Goal: Transaction & Acquisition: Purchase product/service

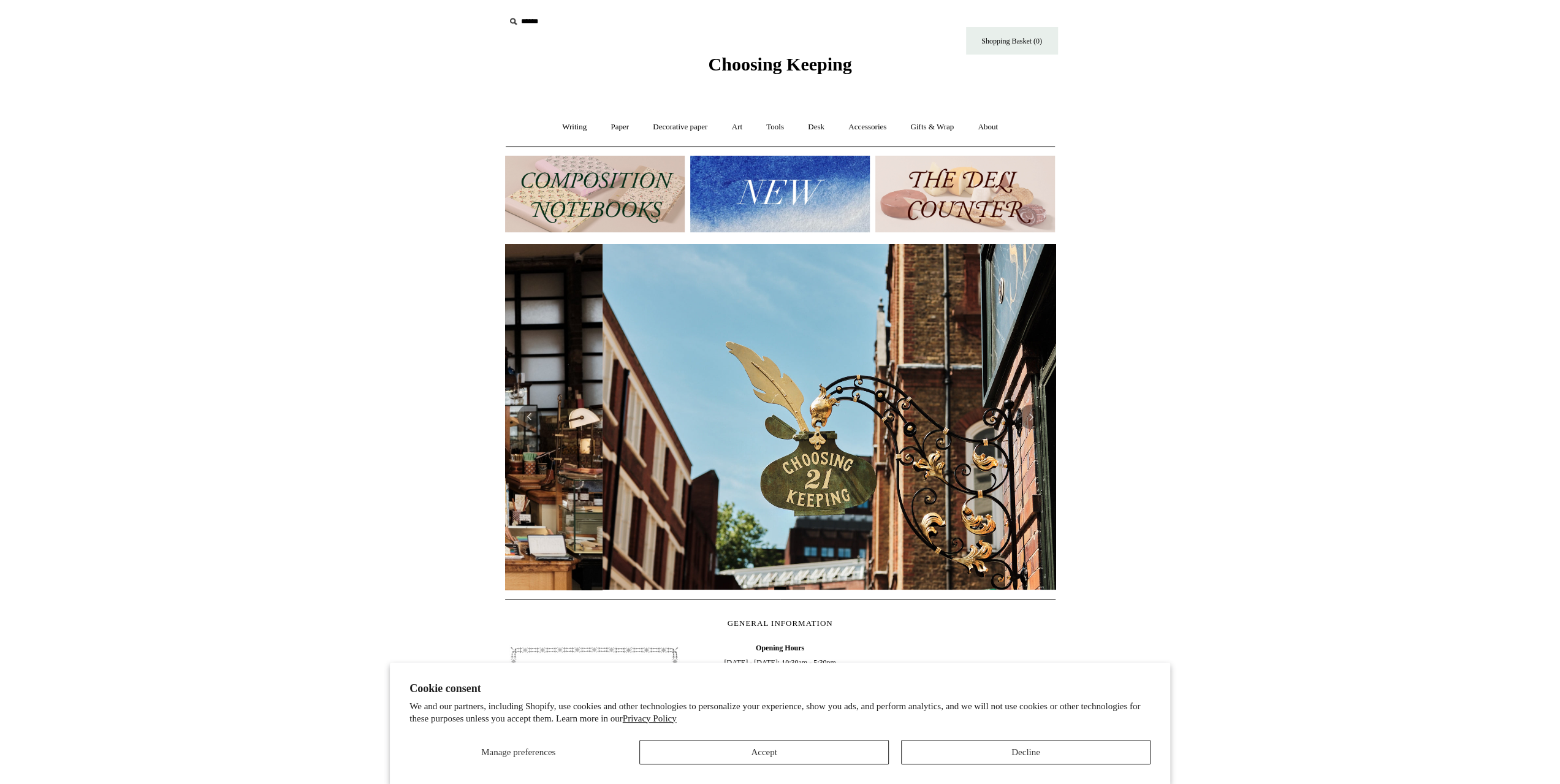
scroll to position [0, 550]
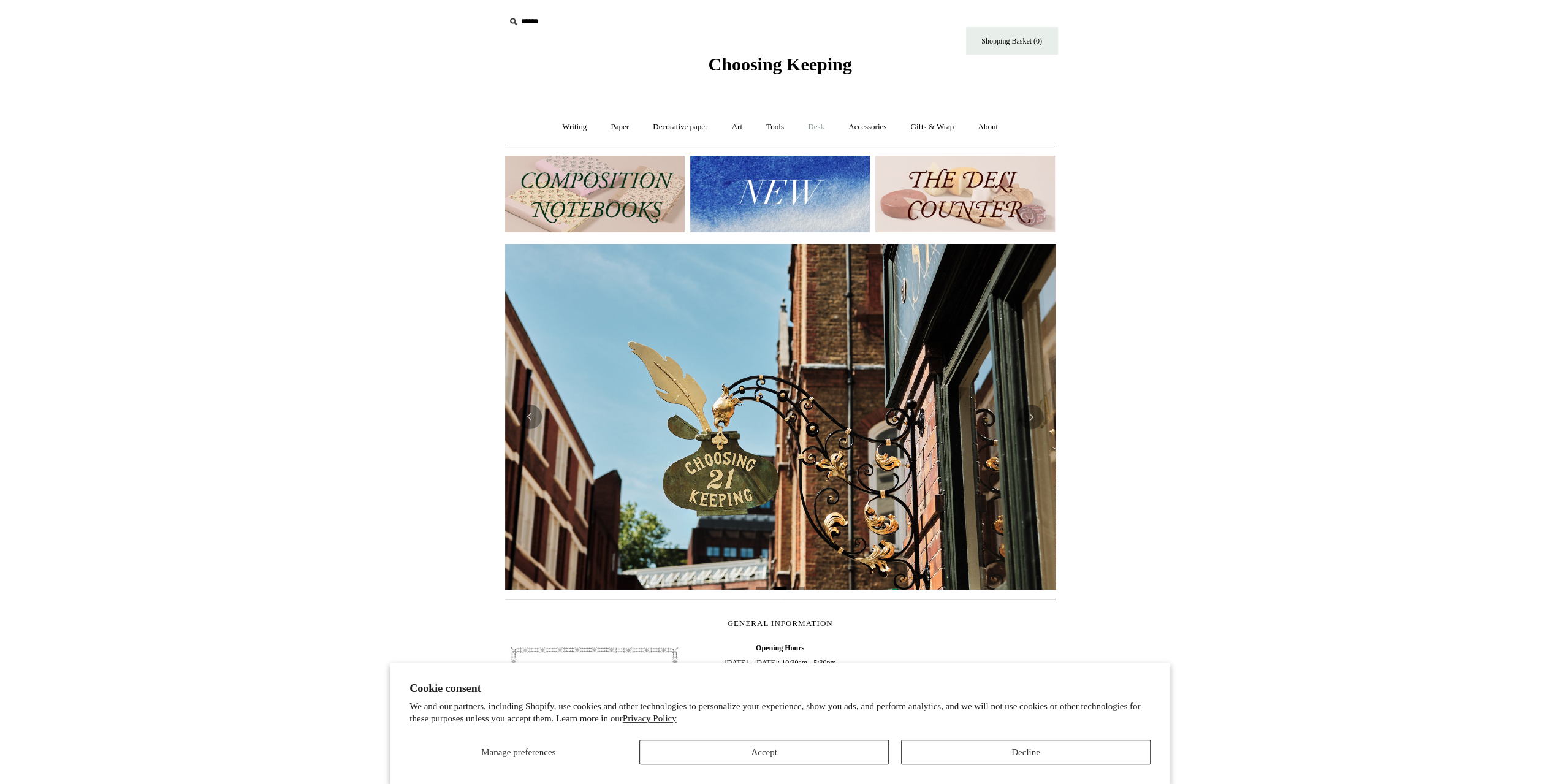
click at [816, 131] on link "Desk +" at bounding box center [816, 127] width 38 height 33
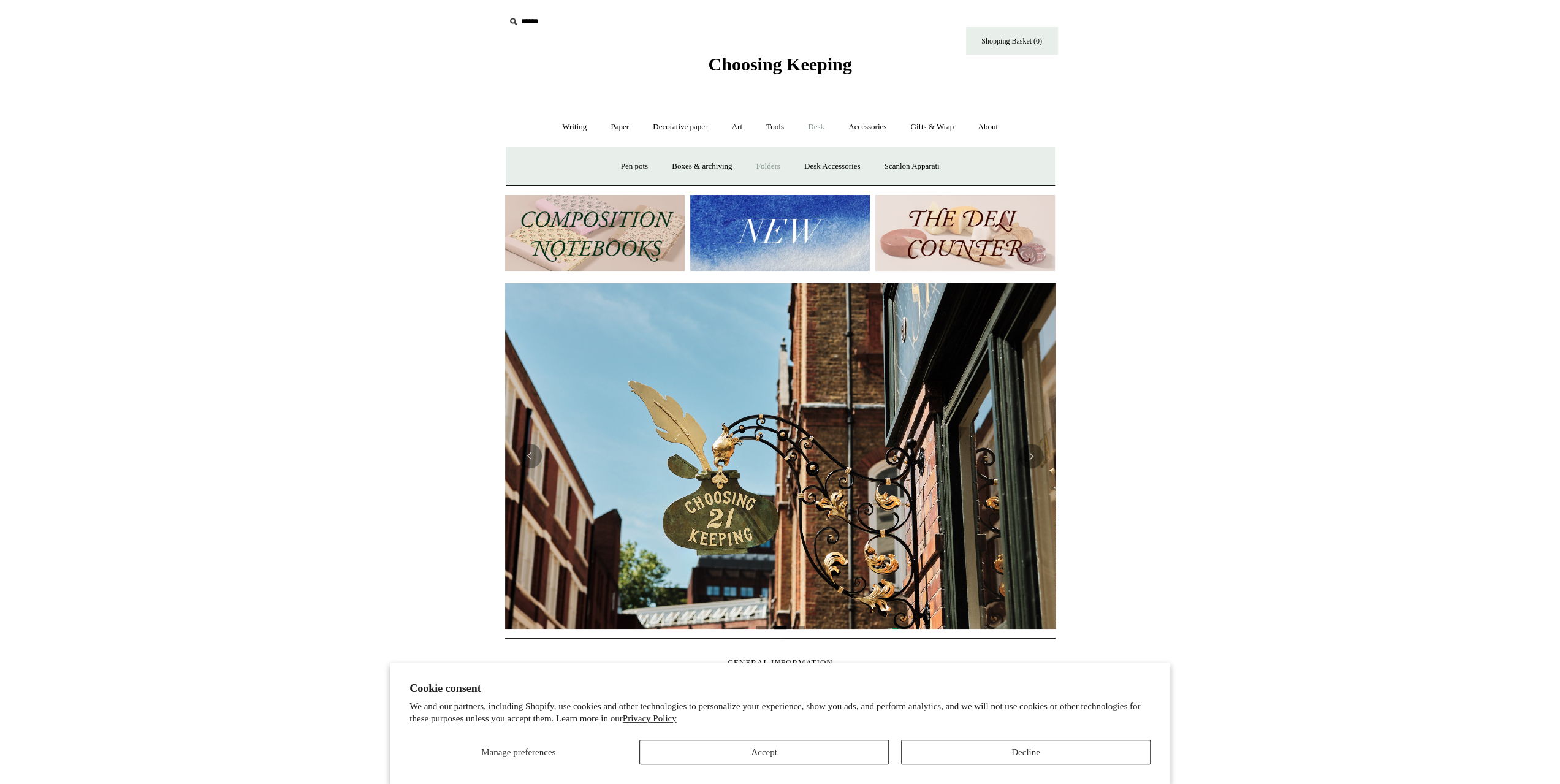
click at [766, 167] on link "Folders" at bounding box center [768, 166] width 46 height 33
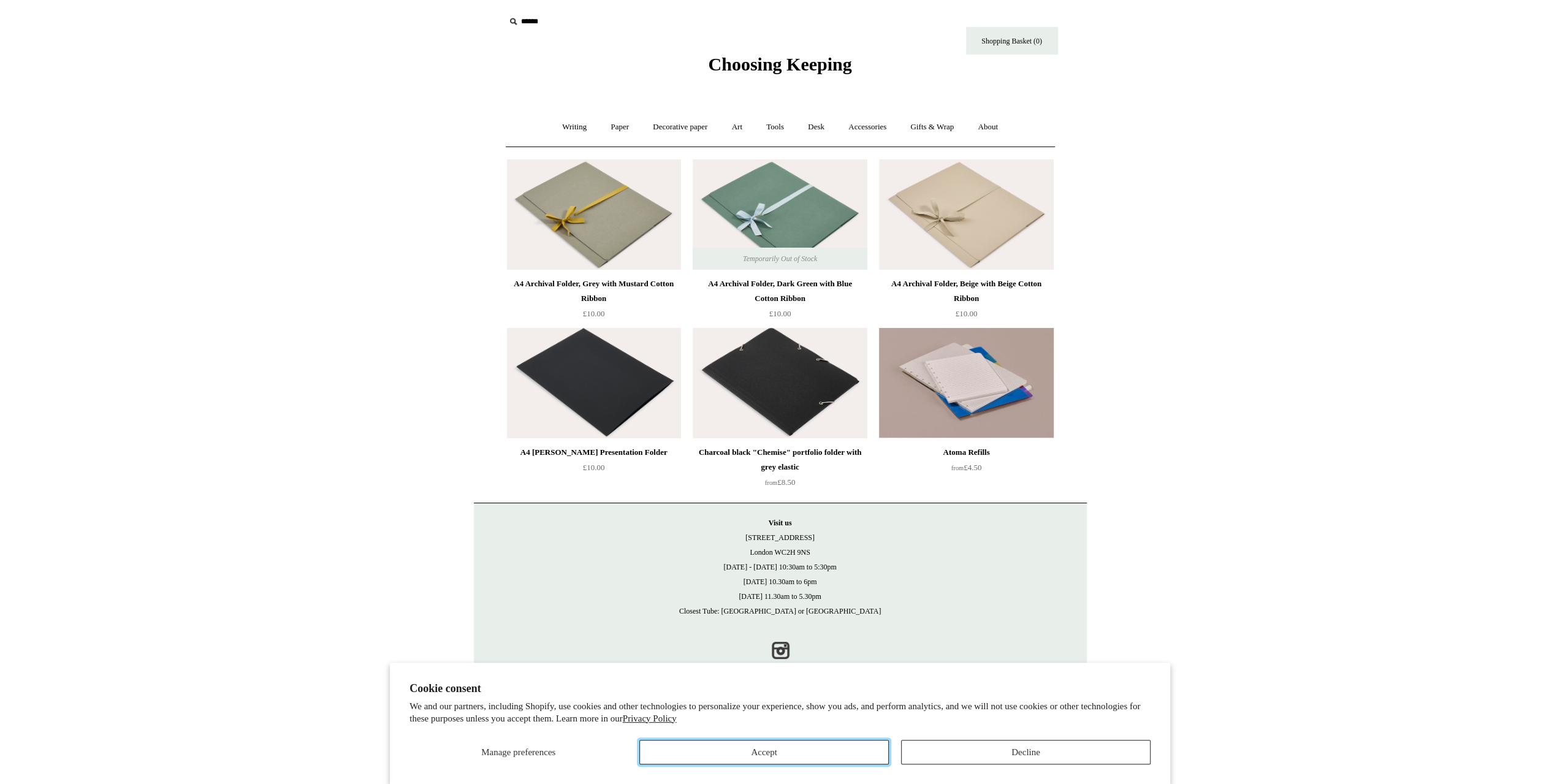
click at [753, 763] on button "Accept" at bounding box center [764, 752] width 249 height 24
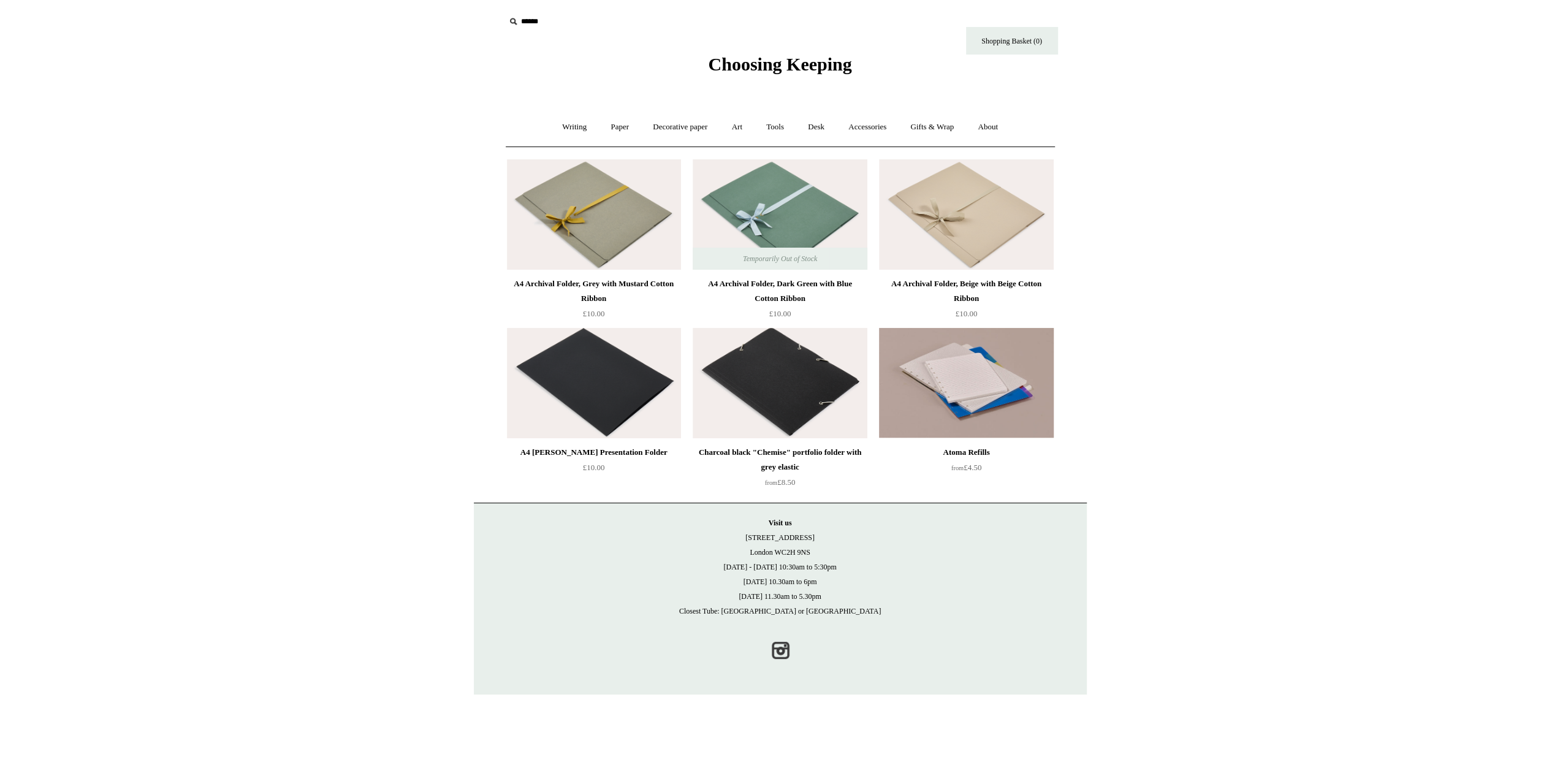
click at [510, 10] on input "text" at bounding box center [581, 21] width 151 height 22
click at [537, 22] on input "text" at bounding box center [581, 21] width 151 height 22
type input "*"
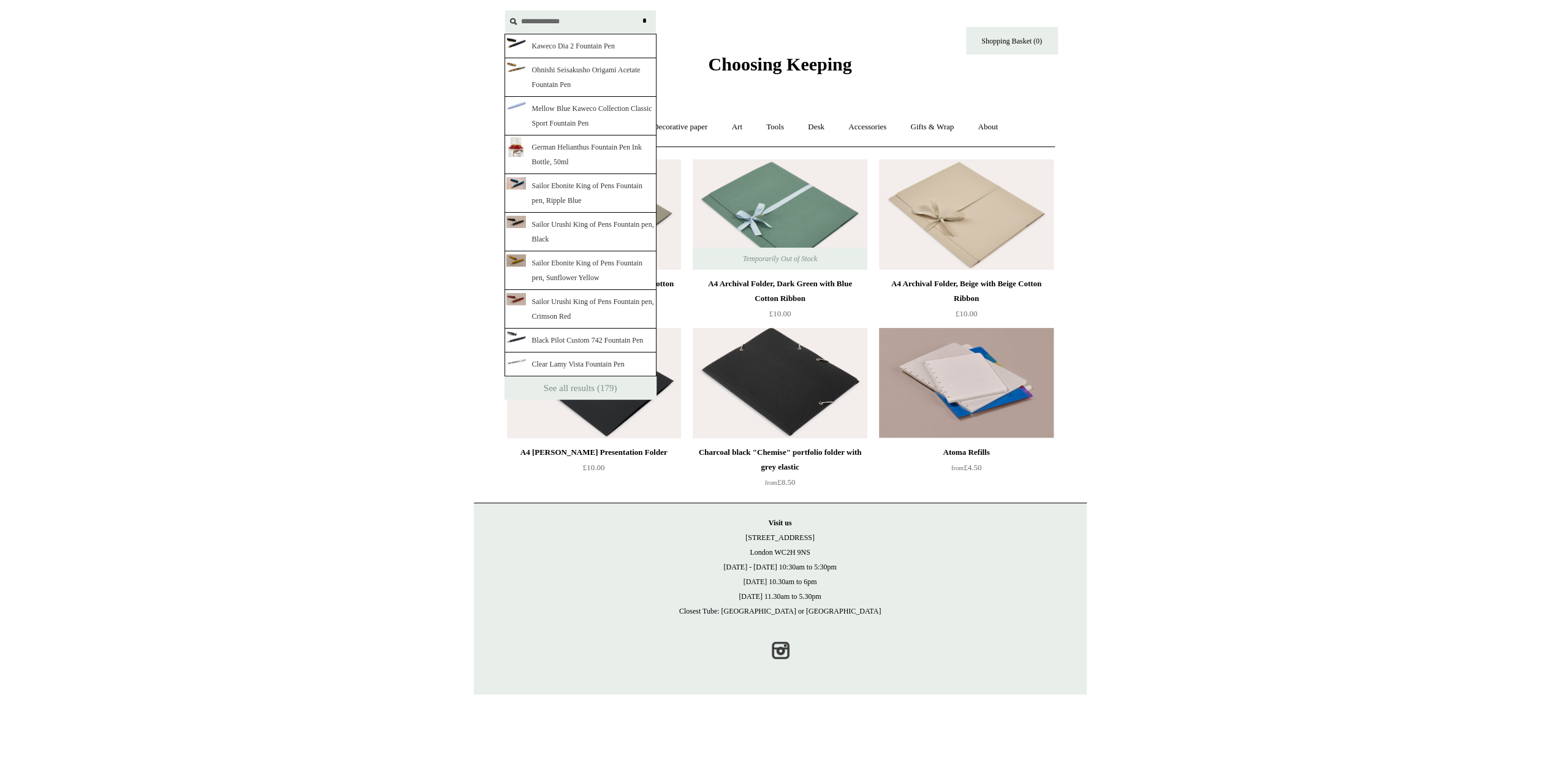
type input "**********"
click at [638, 10] on input "*" at bounding box center [644, 21] width 12 height 22
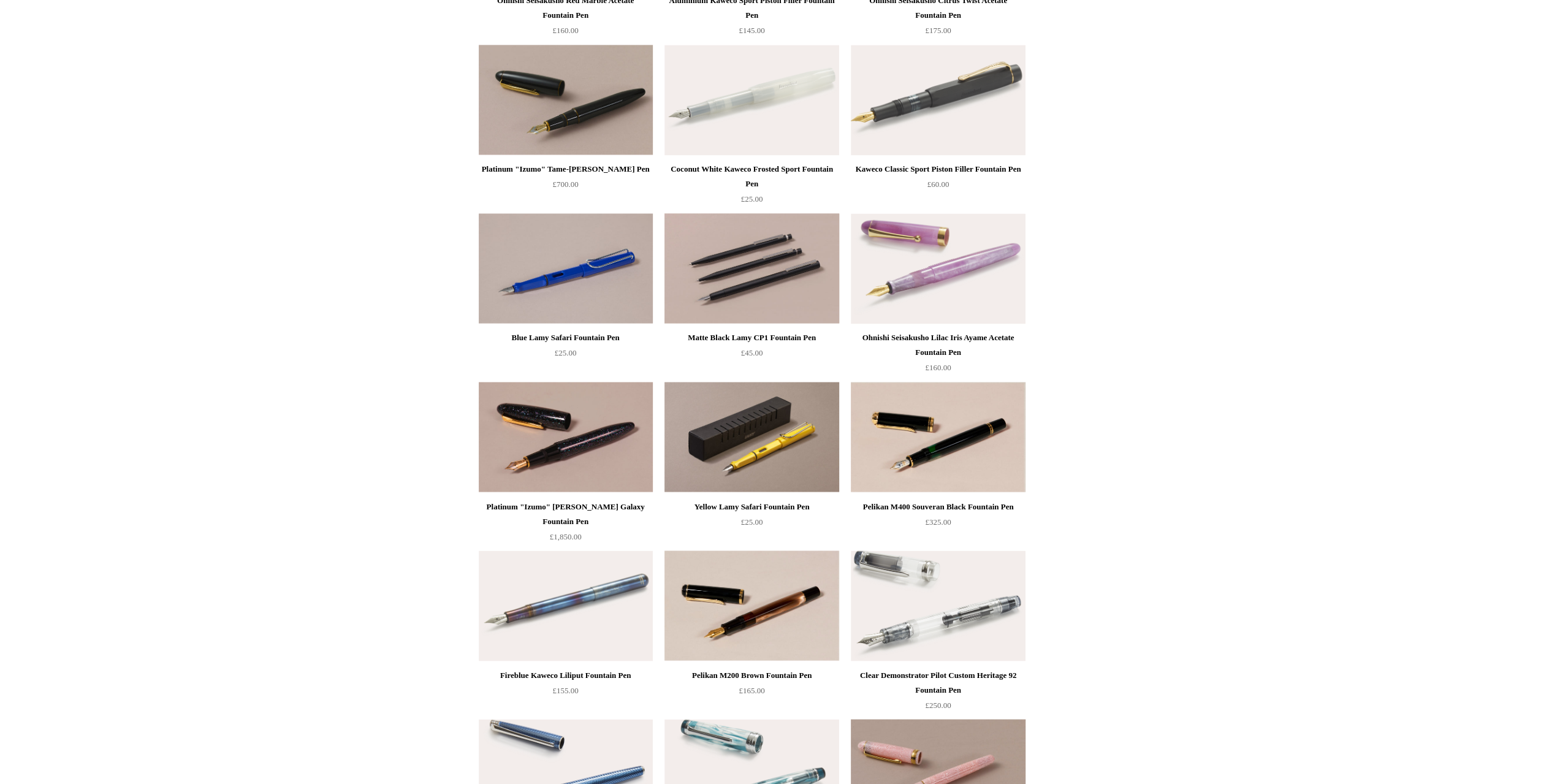
scroll to position [1899, 0]
drag, startPoint x: 789, startPoint y: 304, endPoint x: 1190, endPoint y: 295, distance: 401.1
drag, startPoint x: 1190, startPoint y: 295, endPoint x: 1157, endPoint y: 283, distance: 35.1
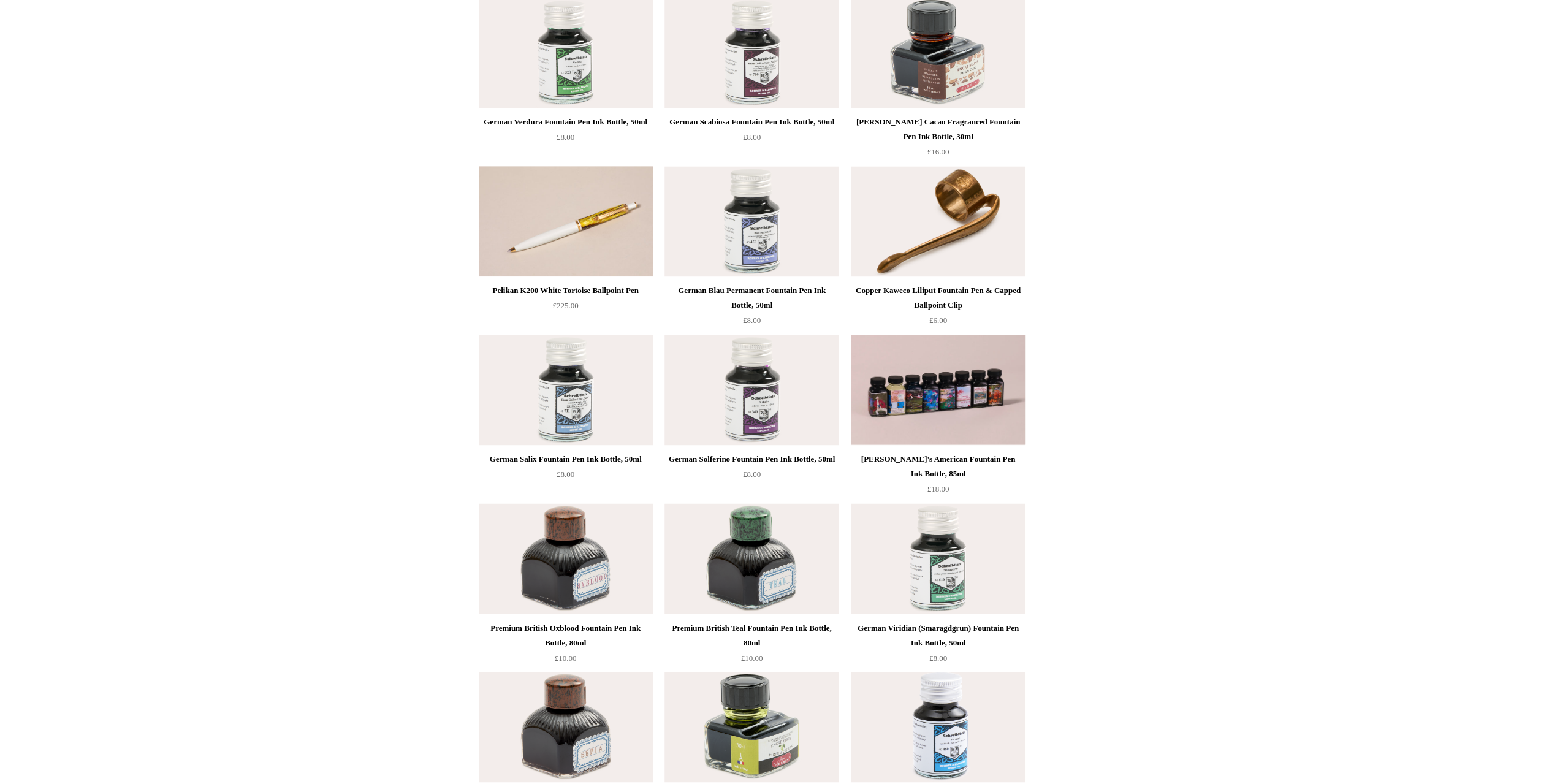
scroll to position [6679, 0]
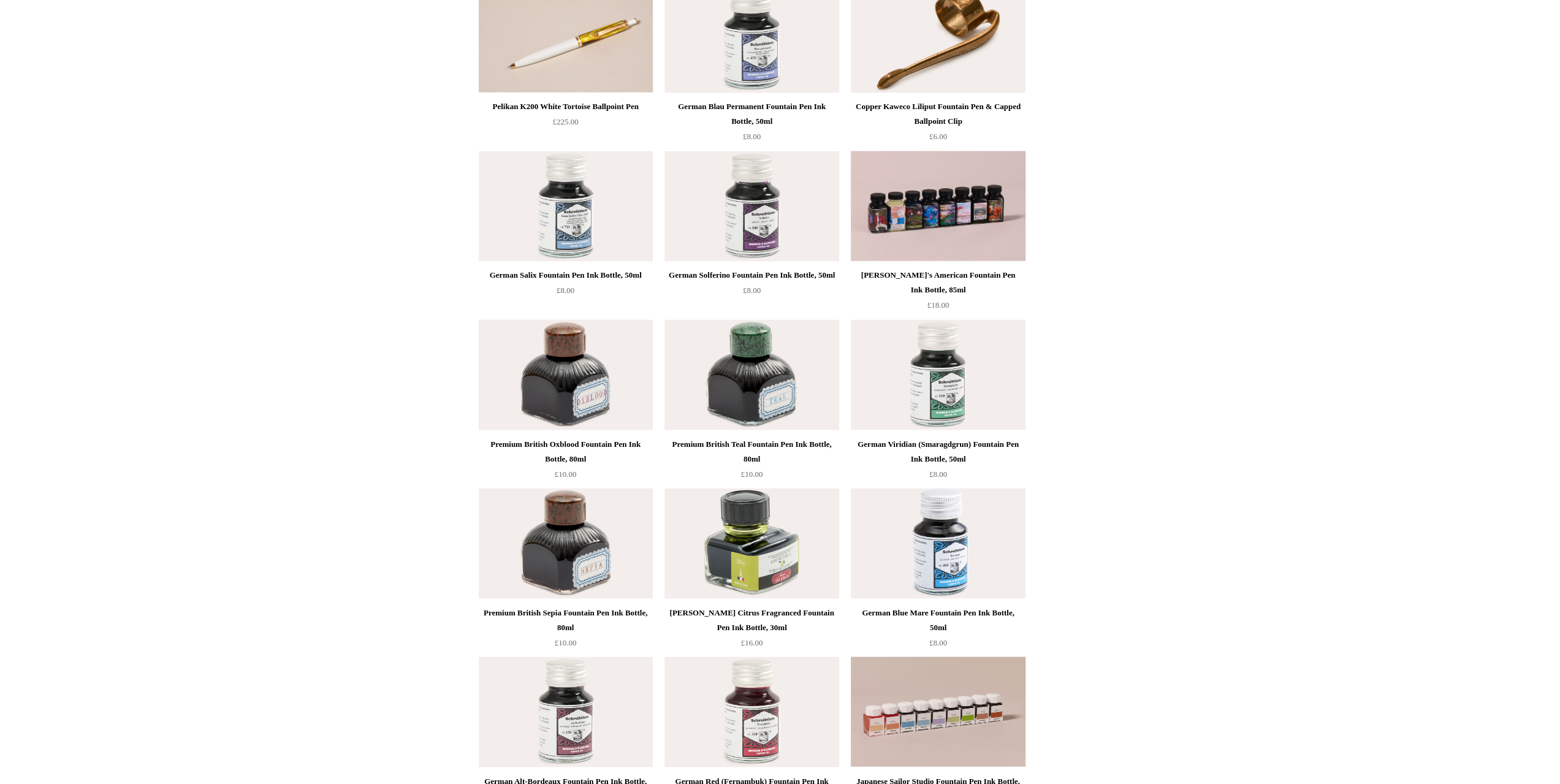
click at [590, 370] on img at bounding box center [565, 374] width 174 height 110
